Goal: Transaction & Acquisition: Purchase product/service

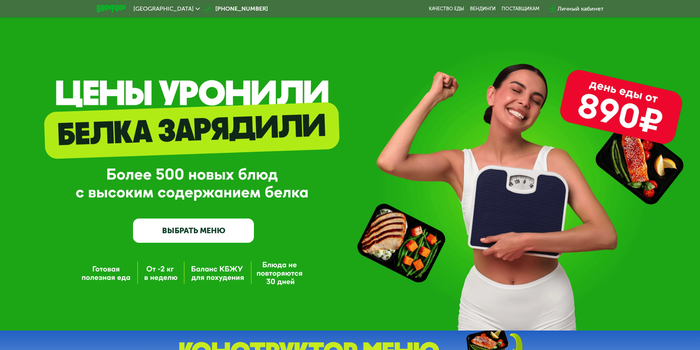
click at [211, 237] on link "ВЫБРАТЬ МЕНЮ" at bounding box center [193, 231] width 121 height 24
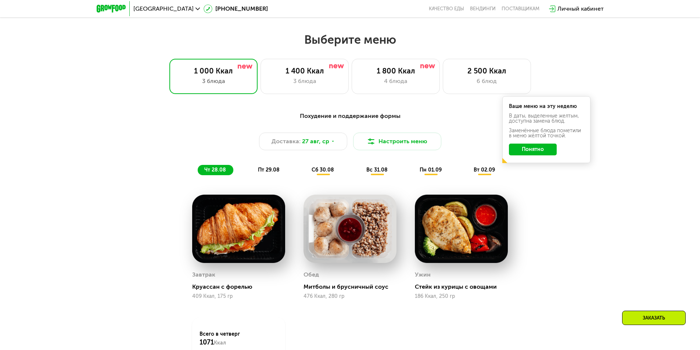
scroll to position [397, 0]
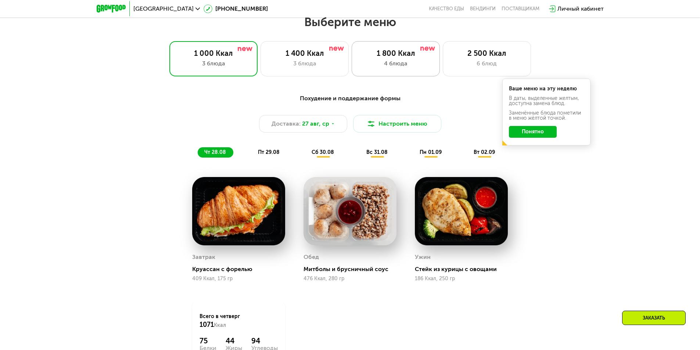
click at [398, 65] on div "4 блюда" at bounding box center [395, 63] width 73 height 9
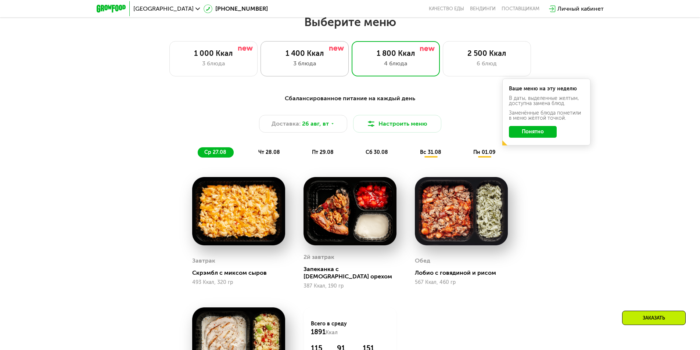
click at [303, 64] on div "3 блюда" at bounding box center [304, 63] width 73 height 9
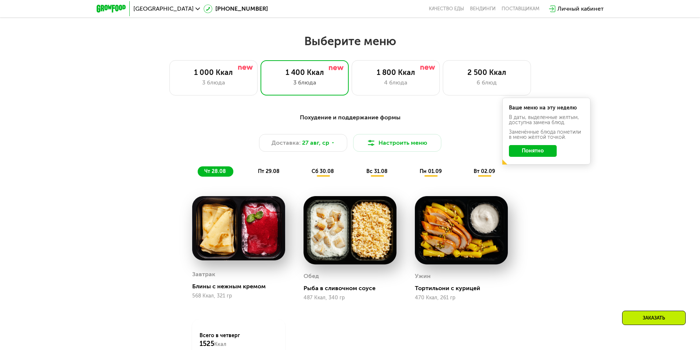
scroll to position [360, 0]
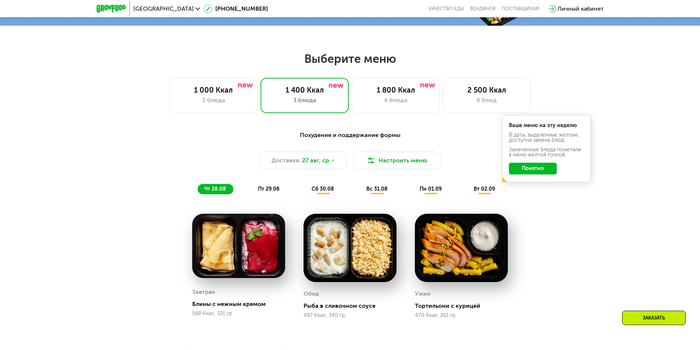
click at [265, 190] on span "пт 29.08" at bounding box center [269, 189] width 22 height 6
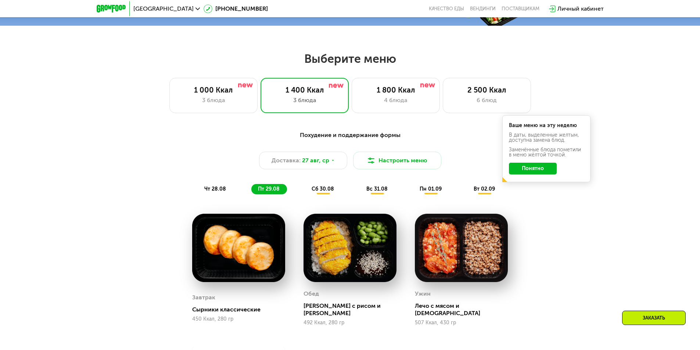
click at [323, 191] on span "сб 30.08" at bounding box center [323, 189] width 22 height 6
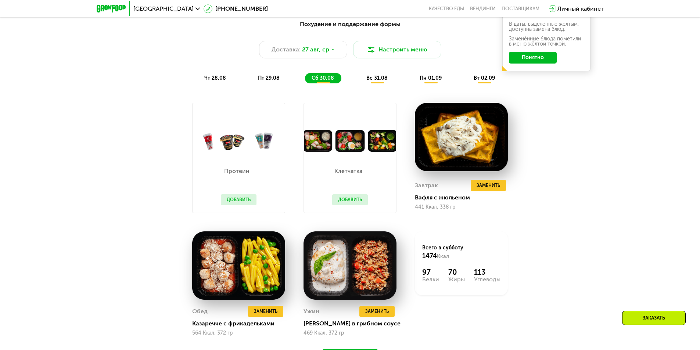
scroll to position [470, 0]
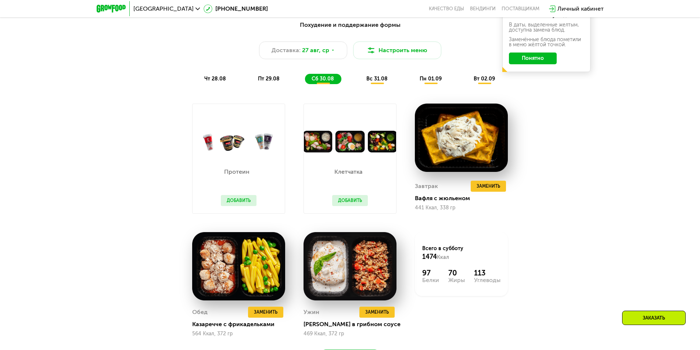
click at [317, 138] on img at bounding box center [350, 142] width 92 height 22
click at [351, 199] on button "Добавить" at bounding box center [350, 200] width 36 height 11
